Goal: Task Accomplishment & Management: Manage account settings

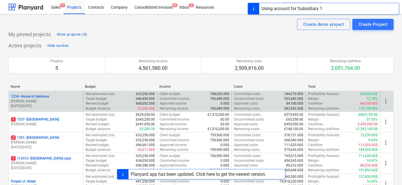
click at [59, 96] on div "1234 - House of rainbows" at bounding box center [46, 96] width 70 height 5
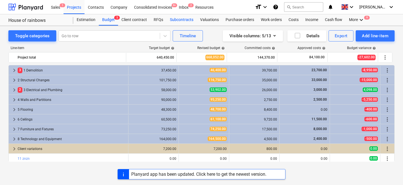
click at [182, 21] on div "Subcontracts" at bounding box center [182, 19] width 30 height 11
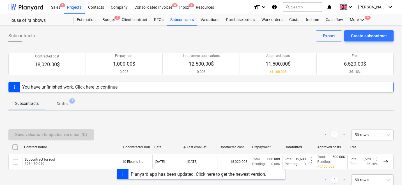
scroll to position [23, 0]
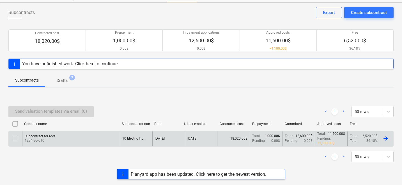
click at [93, 136] on div "Subcontract for roof 1234-SO-010" at bounding box center [71, 138] width 98 height 14
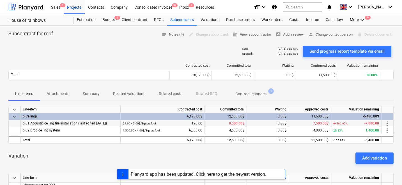
click at [386, 122] on span "more_vert" at bounding box center [386, 123] width 7 height 7
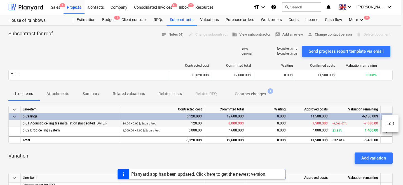
click at [386, 122] on li "Edit" at bounding box center [390, 123] width 17 height 13
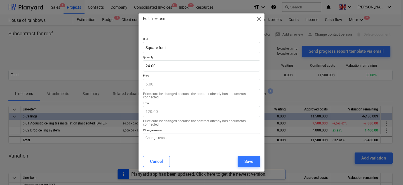
click at [255, 19] on div "Edit line-item close" at bounding box center [202, 18] width 126 height 11
click at [256, 19] on div "Edit line-item close" at bounding box center [202, 18] width 126 height 11
click at [256, 19] on span "close" at bounding box center [259, 19] width 7 height 7
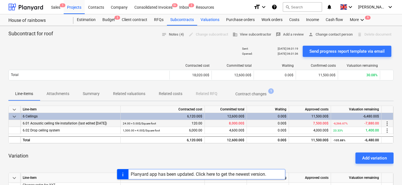
click at [214, 18] on div "Valuations" at bounding box center [209, 19] width 25 height 11
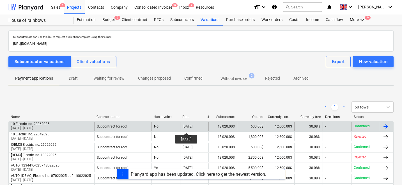
click at [189, 124] on div "[DATE]" at bounding box center [187, 126] width 10 height 4
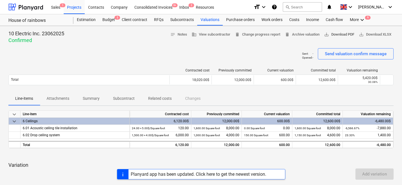
click at [334, 36] on span "save_alt Download PDF" at bounding box center [339, 34] width 30 height 6
click at [179, 23] on div "Subcontracts" at bounding box center [182, 19] width 30 height 11
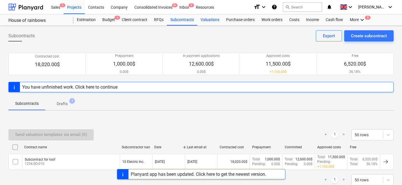
click at [201, 19] on div "Valuations" at bounding box center [209, 19] width 25 height 11
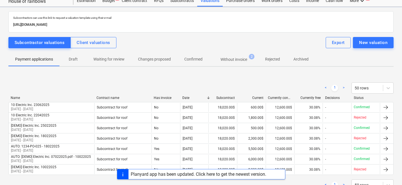
scroll to position [23, 0]
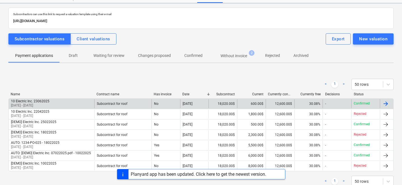
click at [179, 103] on div "No" at bounding box center [165, 103] width 29 height 9
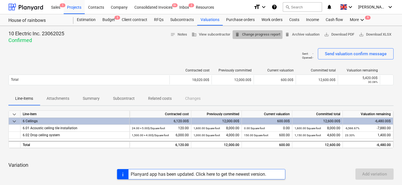
click at [244, 34] on span "delete Change progress report" at bounding box center [257, 34] width 45 height 6
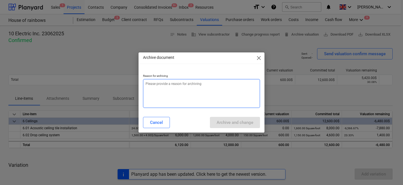
click at [221, 85] on textarea at bounding box center [201, 93] width 117 height 29
type textarea "x"
type textarea "s"
type textarea "x"
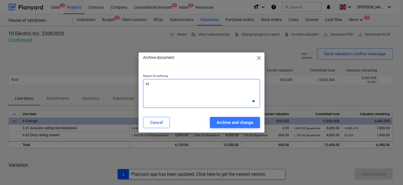
type textarea "sdf"
type textarea "x"
type textarea "sdfs"
type textarea "x"
type textarea "sdfsd"
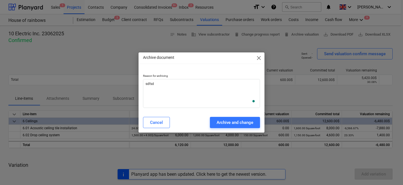
click at [225, 111] on div "Reason for archiving sdfsd" at bounding box center [202, 90] width 126 height 43
click at [224, 118] on button "Archive and change" at bounding box center [235, 122] width 50 height 11
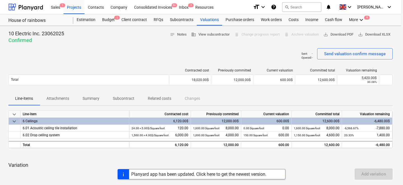
type textarea "x"
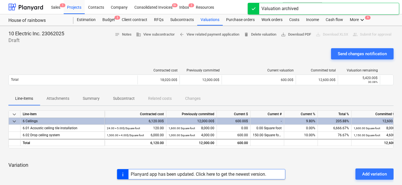
click at [362, 8] on div "Valuation archived" at bounding box center [322, 9] width 151 height 12
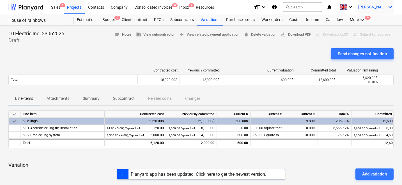
click at [385, 8] on span "[PERSON_NAME]" at bounding box center [372, 7] width 28 height 4
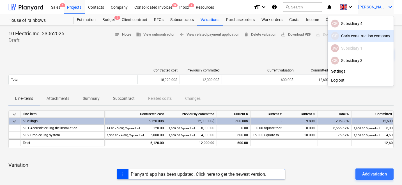
click at [342, 33] on div "[PERSON_NAME] construction company" at bounding box center [360, 36] width 59 height 8
